Goal: Check status: Check status

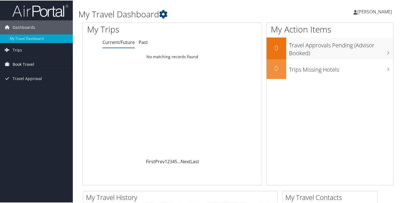
click at [33, 62] on span "Book Travel" at bounding box center [24, 64] width 22 height 14
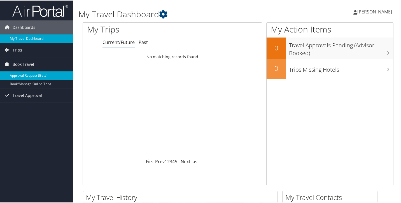
click at [31, 72] on link "Approval Request (Beta)" at bounding box center [36, 75] width 73 height 8
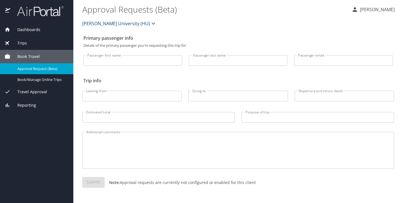
click at [43, 92] on span "Travel Approval" at bounding box center [28, 92] width 37 height 6
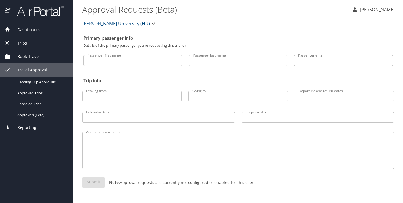
click at [35, 60] on div "Book Travel" at bounding box center [36, 56] width 73 height 13
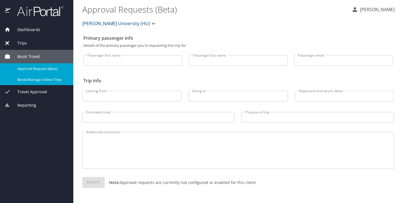
click at [30, 78] on span "Book/Manage Online Trips" at bounding box center [41, 79] width 49 height 5
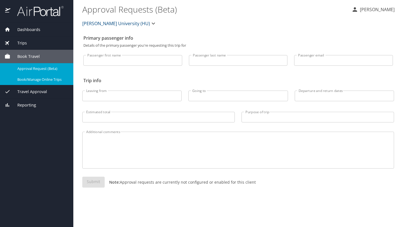
click at [25, 44] on span "Trips" at bounding box center [18, 43] width 17 height 6
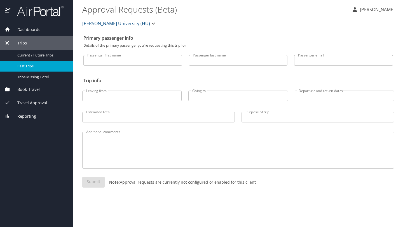
click at [27, 64] on span "Past Trips" at bounding box center [41, 66] width 49 height 5
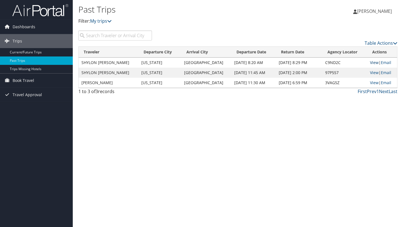
click at [372, 63] on link "View" at bounding box center [374, 62] width 9 height 5
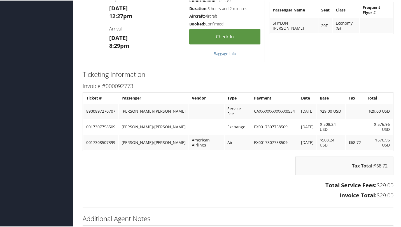
scroll to position [846, 0]
